Goal: Task Accomplishment & Management: Manage account settings

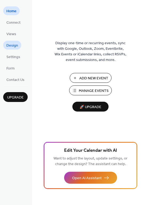
click at [15, 46] on span "Design" at bounding box center [12, 46] width 12 height 6
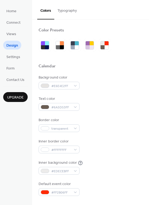
scroll to position [1, 0]
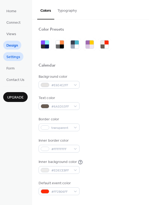
click at [12, 56] on span "Settings" at bounding box center [13, 57] width 14 height 6
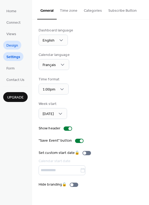
click at [16, 43] on span "Design" at bounding box center [12, 46] width 12 height 6
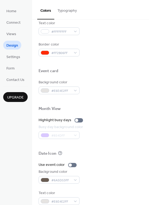
scroll to position [227, 0]
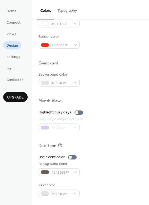
click at [56, 11] on button "Typography" at bounding box center [67, 9] width 26 height 19
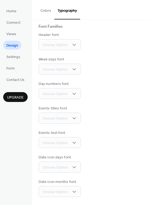
scroll to position [35, 0]
click at [18, 33] on link "Views" at bounding box center [11, 33] width 16 height 9
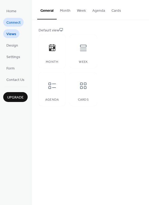
click at [18, 20] on span "Connect" at bounding box center [13, 23] width 14 height 6
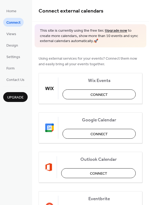
click at [14, 2] on div "Home Connect Views Design Settings Form Contact Us Upgrade" at bounding box center [16, 102] width 32 height 205
click at [12, 13] on span "Home" at bounding box center [11, 12] width 10 height 6
